Goal: Find contact information: Find contact information

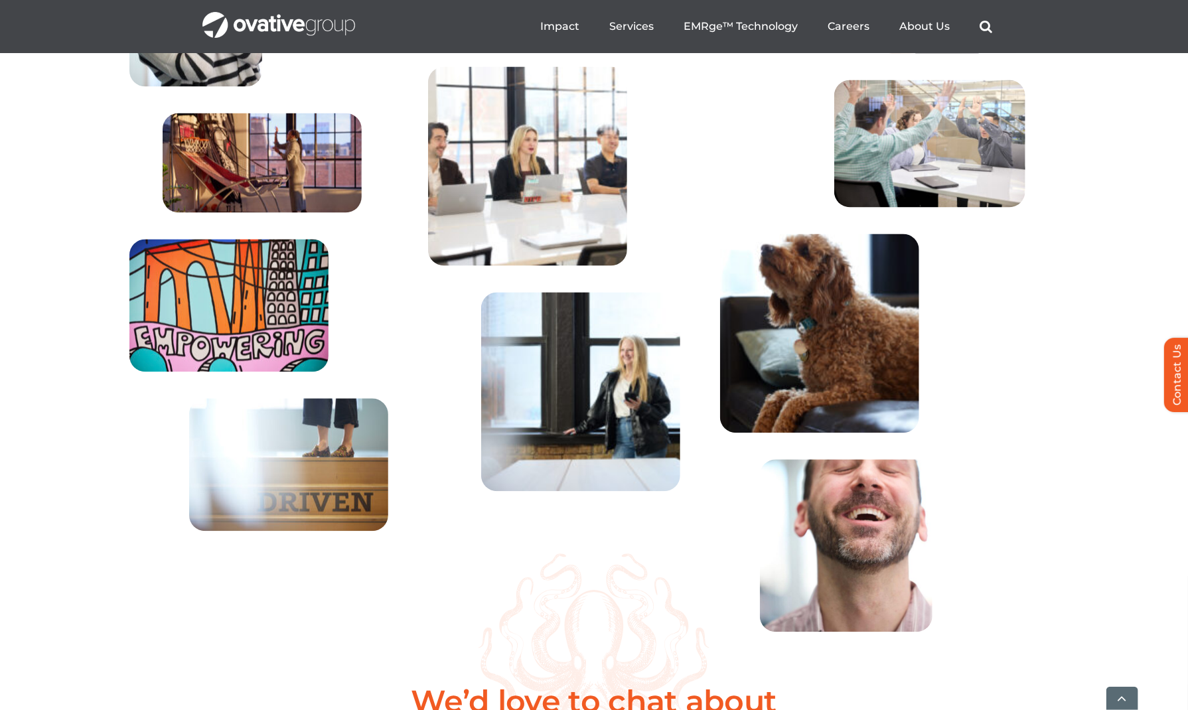
scroll to position [4774, 0]
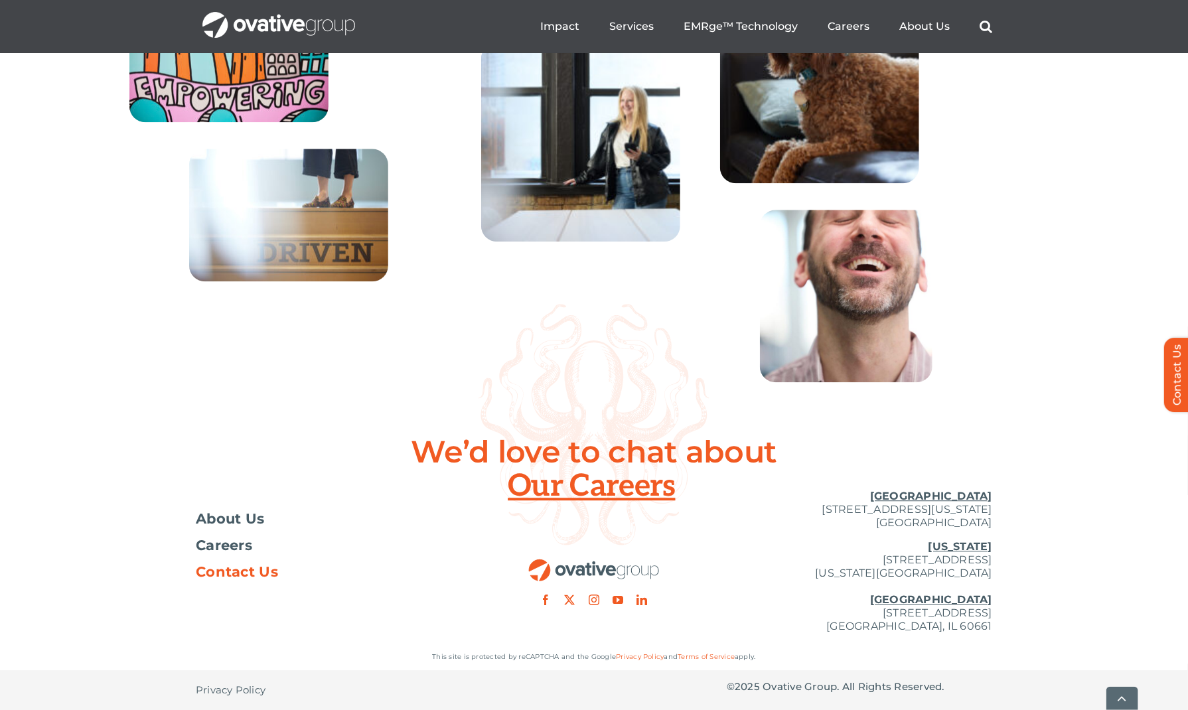
click at [269, 569] on span "Contact Us" at bounding box center [237, 571] width 82 height 13
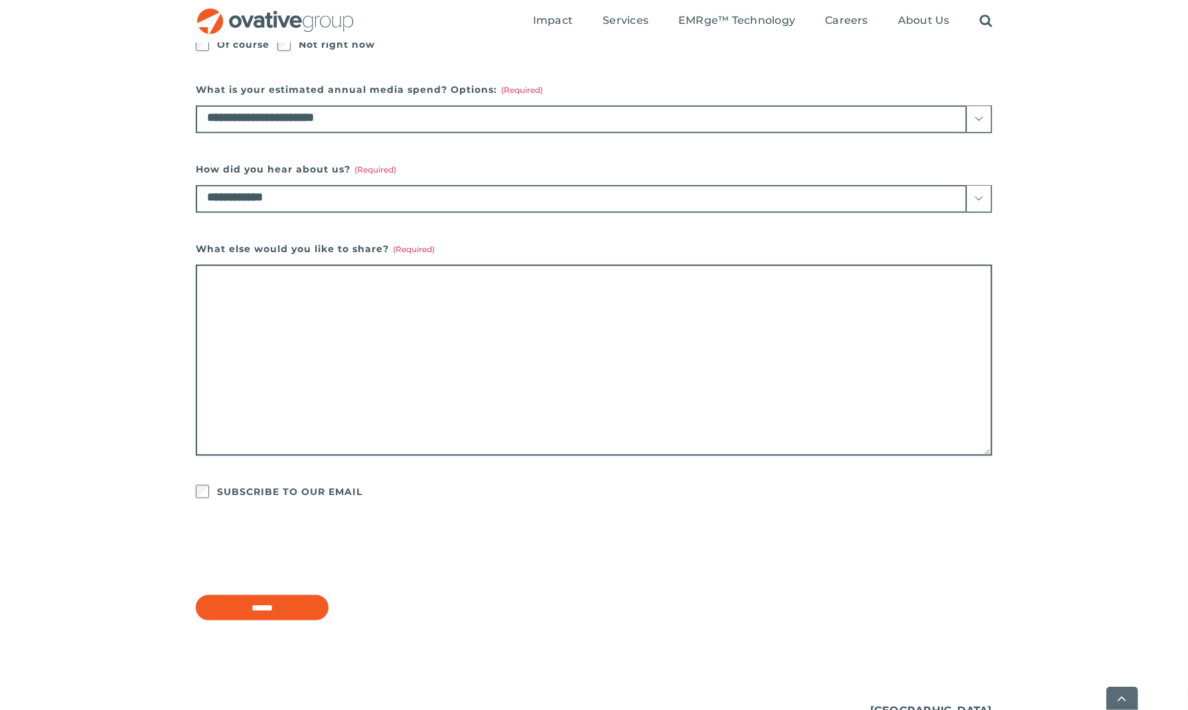
scroll to position [927, 0]
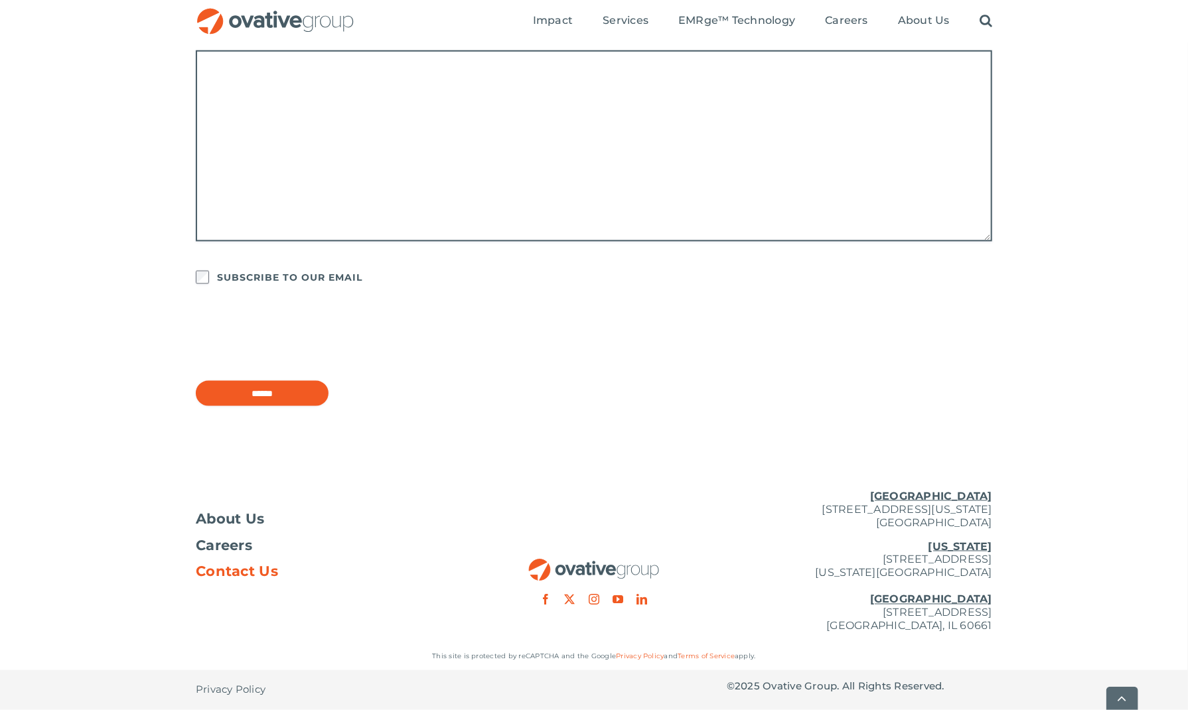
click at [953, 501] on u "[GEOGRAPHIC_DATA]" at bounding box center [931, 496] width 122 height 13
drag, startPoint x: 991, startPoint y: 520, endPoint x: 780, endPoint y: 512, distance: 210.5
click at [780, 512] on p "Minneapolis 729 Washington Avenue N, Suite 1000 Minneapolis, MN 55401" at bounding box center [859, 510] width 265 height 40
copy p "729 Washington Avenue N, Suite 1000 Minneapolis, MN 55401"
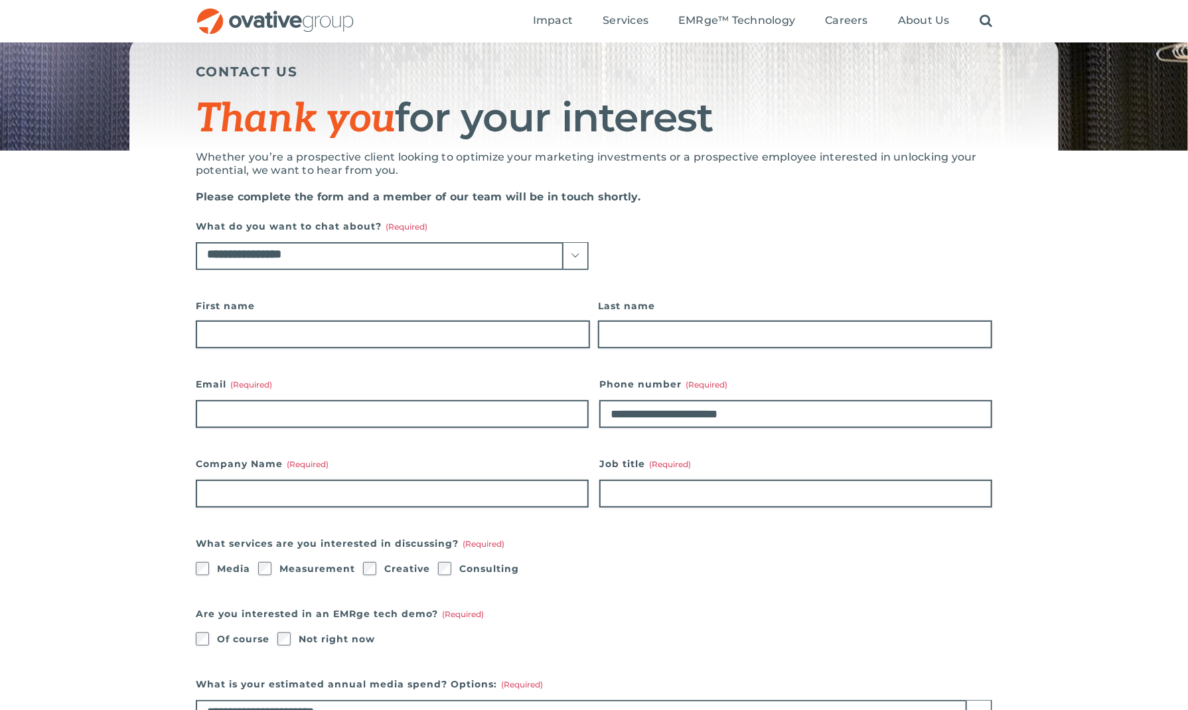
scroll to position [0, 0]
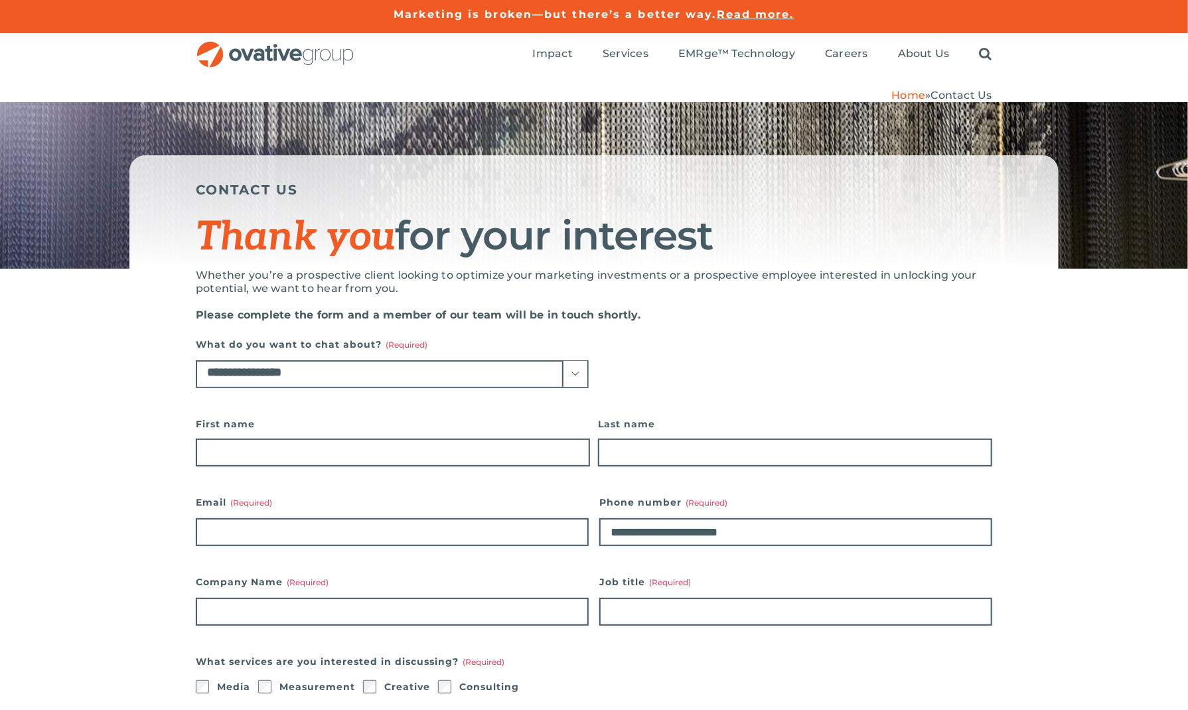
click at [274, 54] on img "OG_Full_horizontal_RGB" at bounding box center [275, 54] width 159 height 27
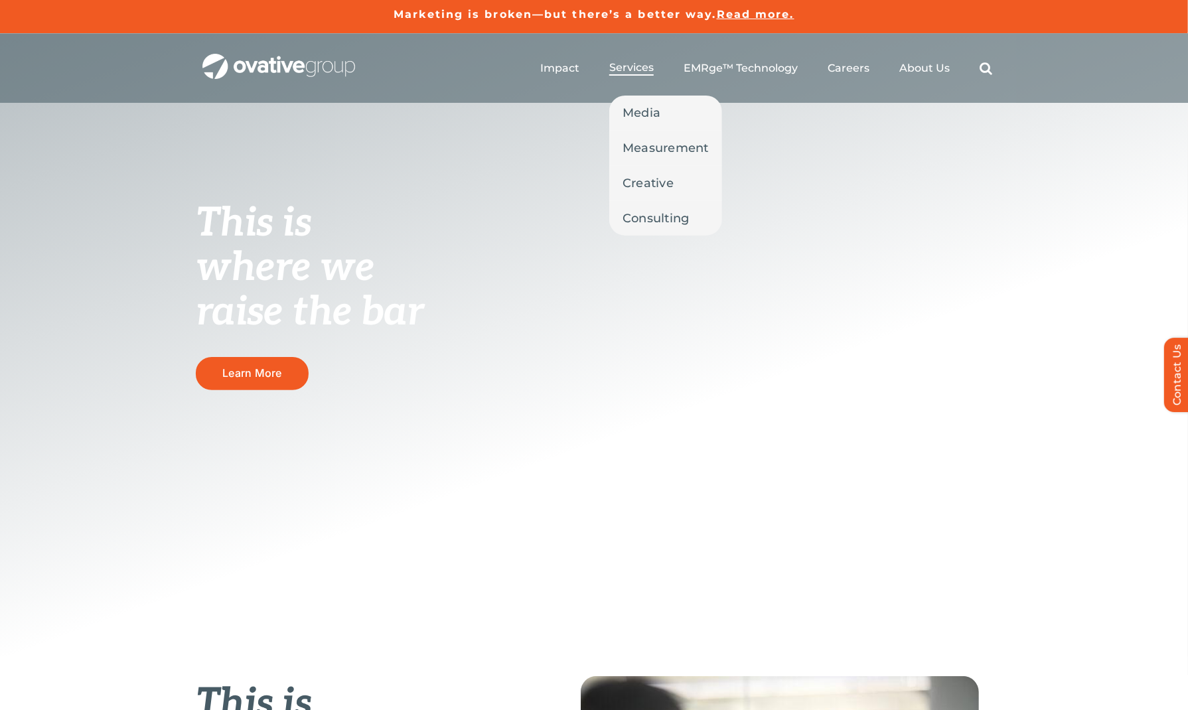
click at [637, 71] on span "Services" at bounding box center [631, 67] width 44 height 13
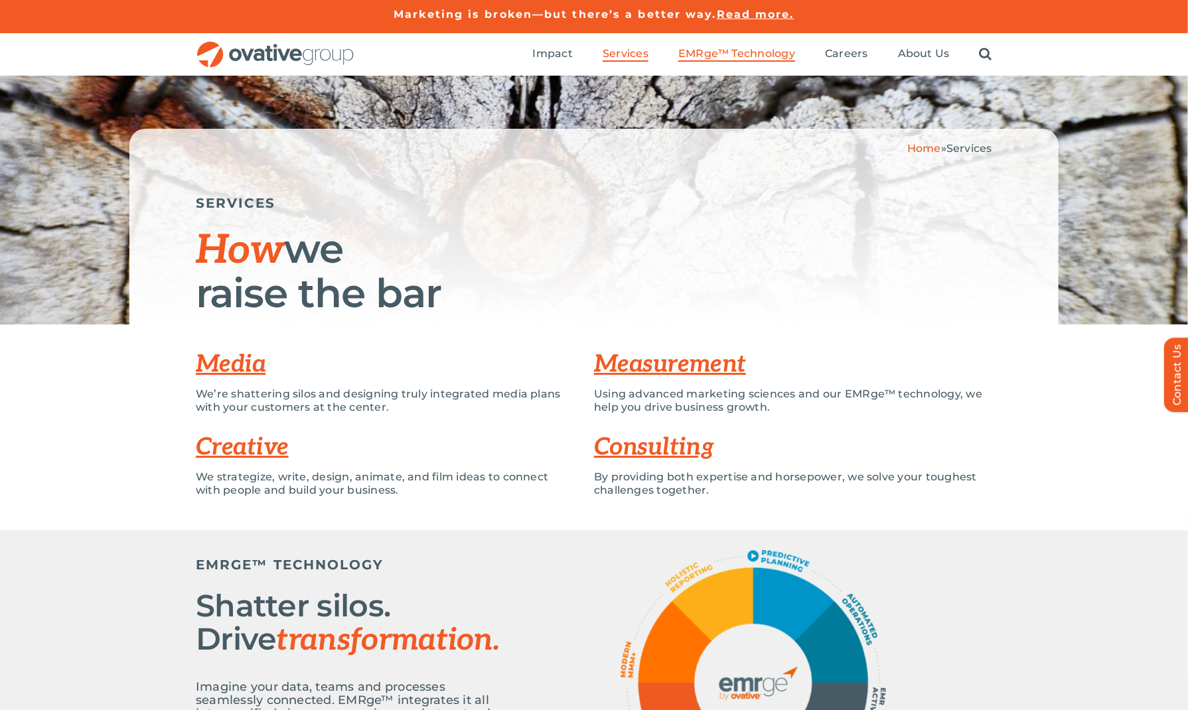
click at [763, 56] on span "EMRge™ Technology" at bounding box center [736, 53] width 117 height 13
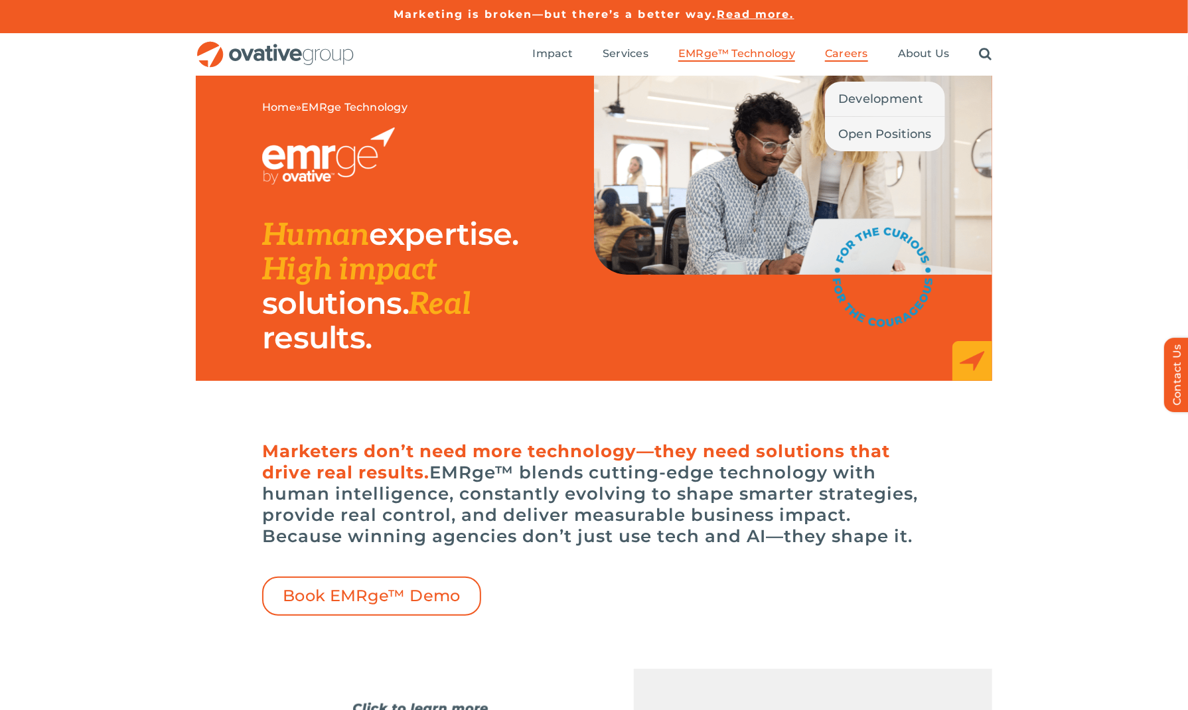
click at [846, 51] on span "Careers" at bounding box center [846, 53] width 43 height 13
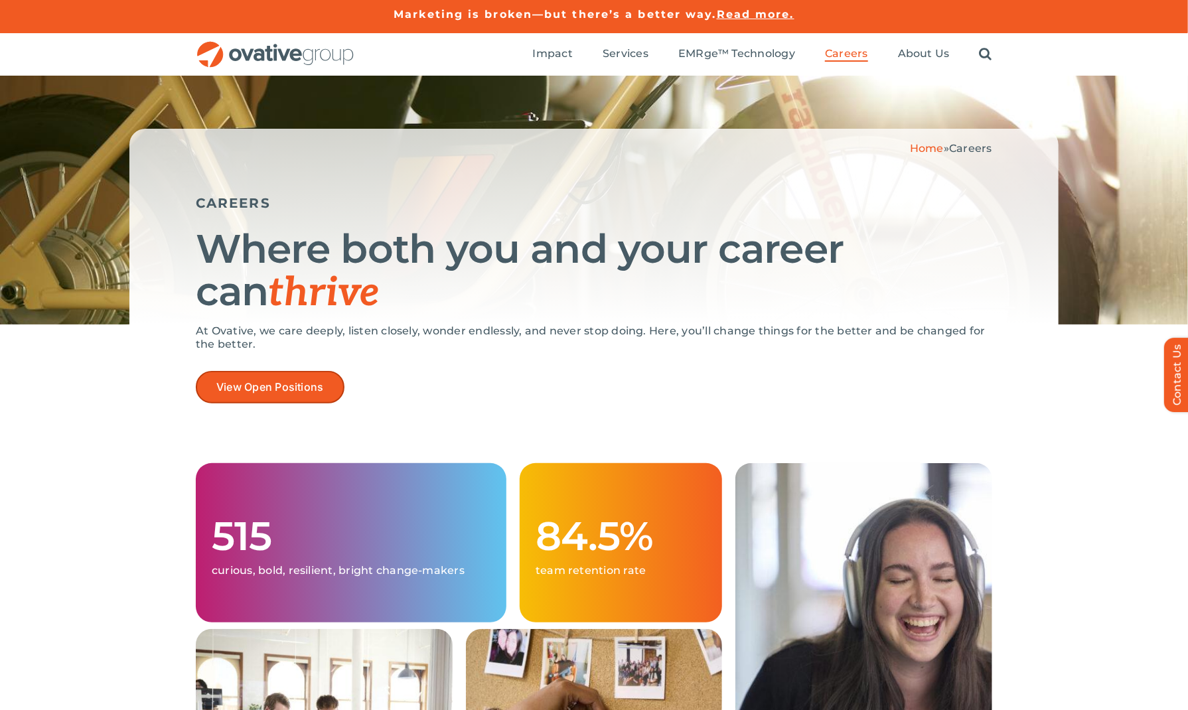
click at [300, 381] on span "View Open Positions" at bounding box center [269, 387] width 107 height 13
